Goal: Task Accomplishment & Management: Manage account settings

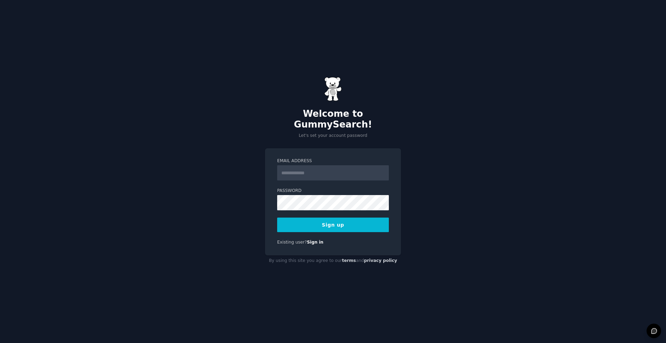
click at [361, 168] on input "Email Address" at bounding box center [333, 172] width 112 height 15
type input "**********"
click at [340, 221] on button "Sign up" at bounding box center [333, 225] width 112 height 15
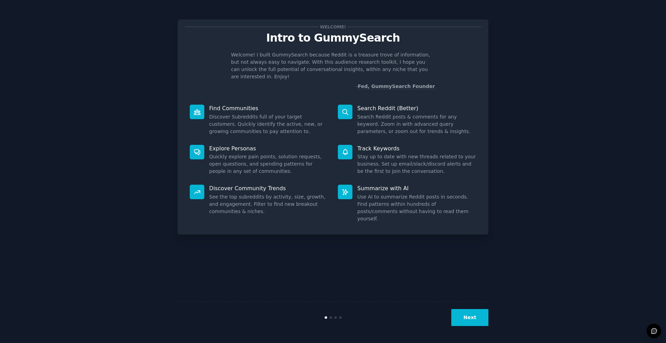
click at [471, 316] on button "Next" at bounding box center [469, 317] width 37 height 17
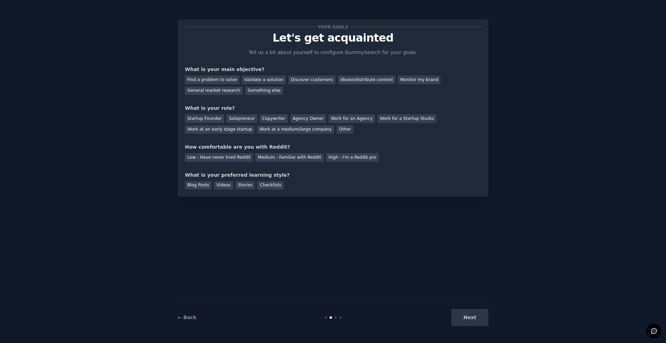
click at [470, 318] on div "Next" at bounding box center [437, 317] width 104 height 17
click at [471, 318] on div "Next" at bounding box center [437, 317] width 104 height 17
click at [222, 80] on div "Find a problem to solve" at bounding box center [212, 80] width 54 height 9
click at [233, 121] on div "Solopreneur" at bounding box center [242, 118] width 31 height 9
click at [273, 80] on div "Validate a solution" at bounding box center [264, 80] width 44 height 9
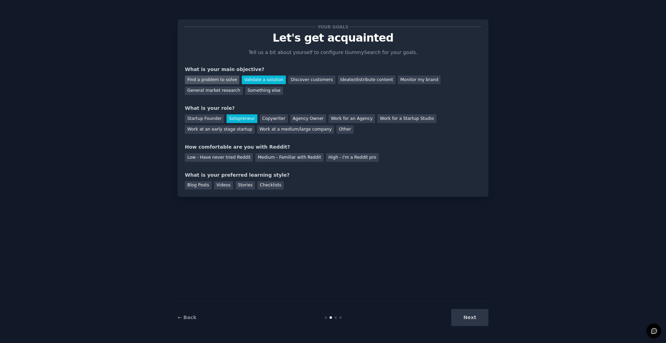
click at [229, 79] on div "Find a problem to solve" at bounding box center [212, 80] width 54 height 9
click at [235, 158] on div "Low - Have never tried Reddit" at bounding box center [219, 157] width 68 height 9
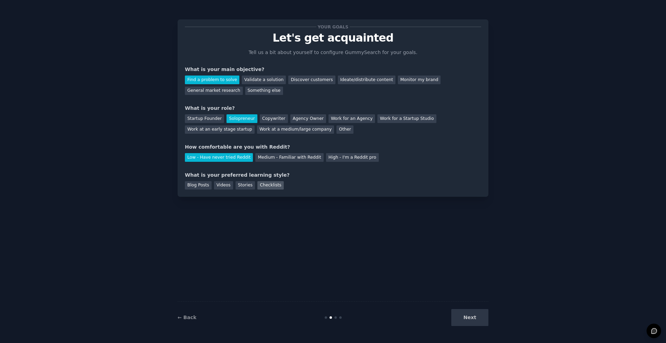
click at [269, 182] on div "Checklists" at bounding box center [270, 185] width 26 height 9
click at [473, 317] on button "Next" at bounding box center [469, 317] width 37 height 17
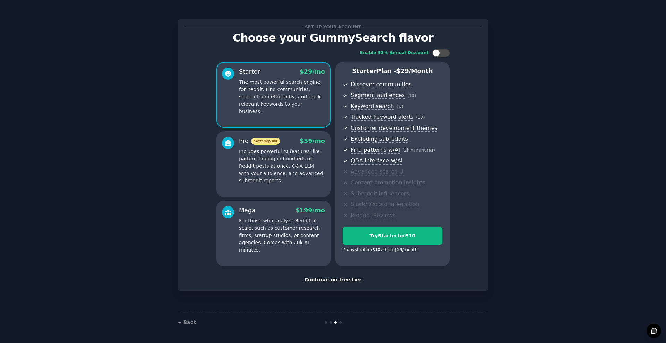
click at [347, 278] on div "Continue on free tier" at bounding box center [333, 279] width 296 height 7
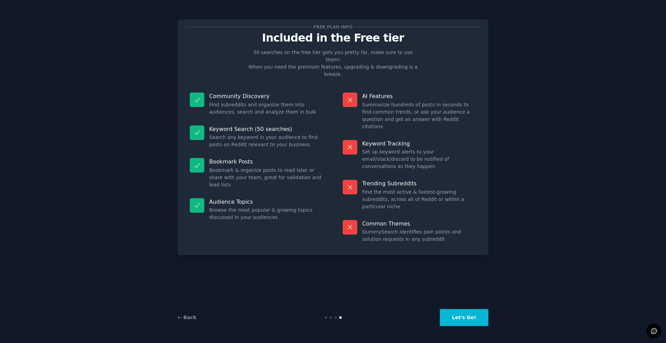
click at [461, 318] on button "Let's Go!" at bounding box center [464, 317] width 49 height 17
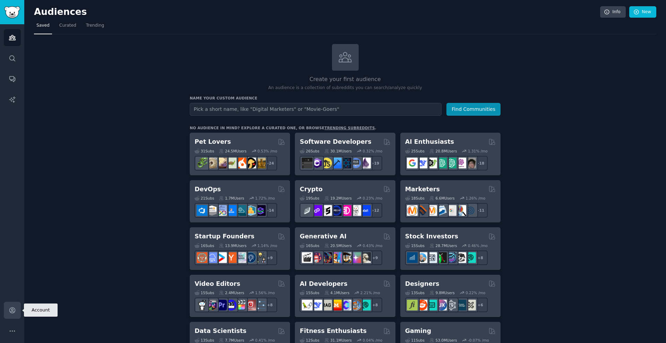
click at [11, 310] on icon "Sidebar" at bounding box center [12, 311] width 6 height 6
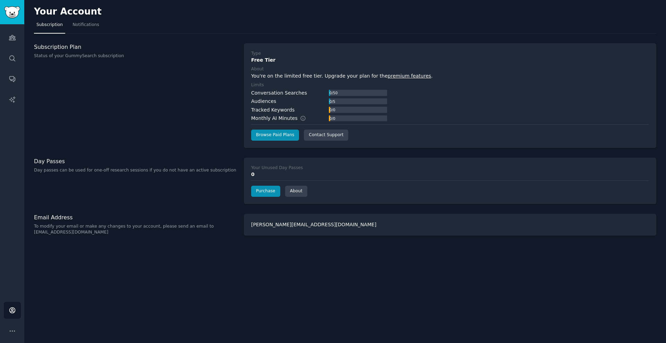
click at [151, 168] on p "Day passes can be used for one-off research sessions if you do not have an acti…" at bounding box center [135, 171] width 203 height 6
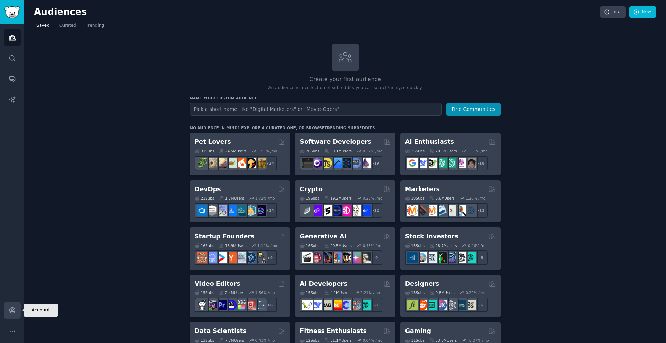
click at [13, 310] on icon "Sidebar" at bounding box center [12, 311] width 6 height 6
